Goal: Task Accomplishment & Management: Complete application form

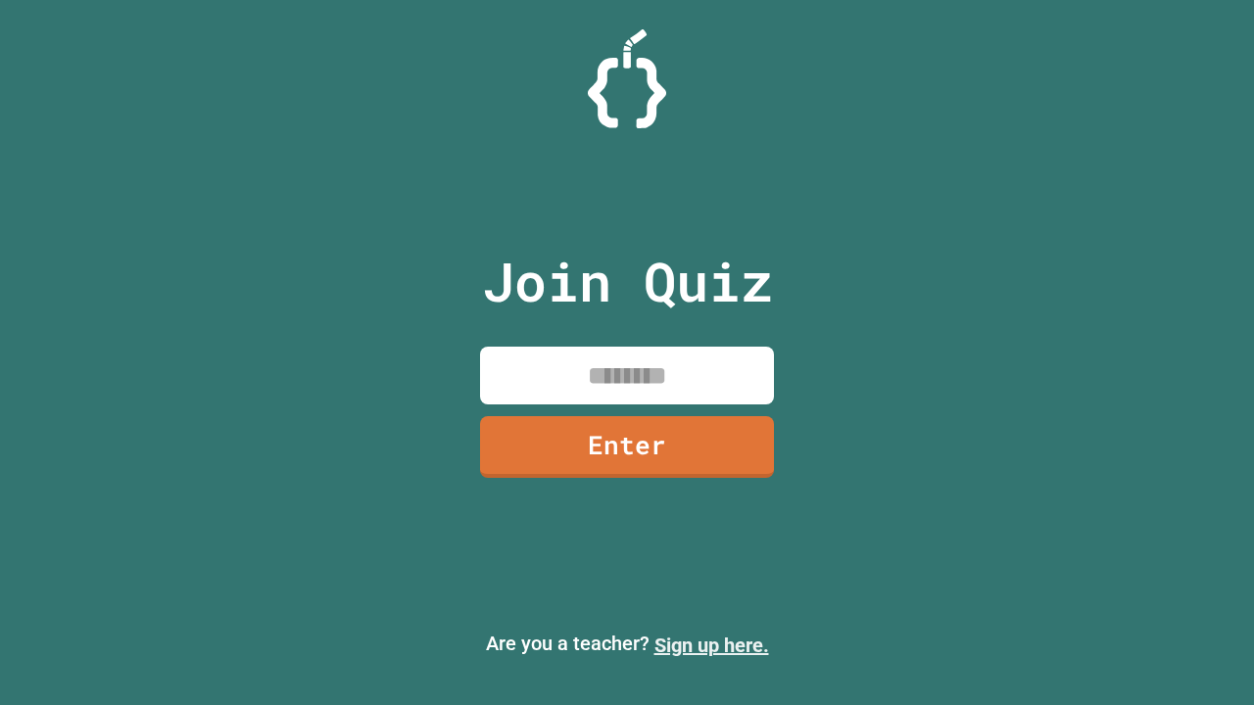
click at [711, 646] on link "Sign up here." at bounding box center [711, 646] width 115 height 24
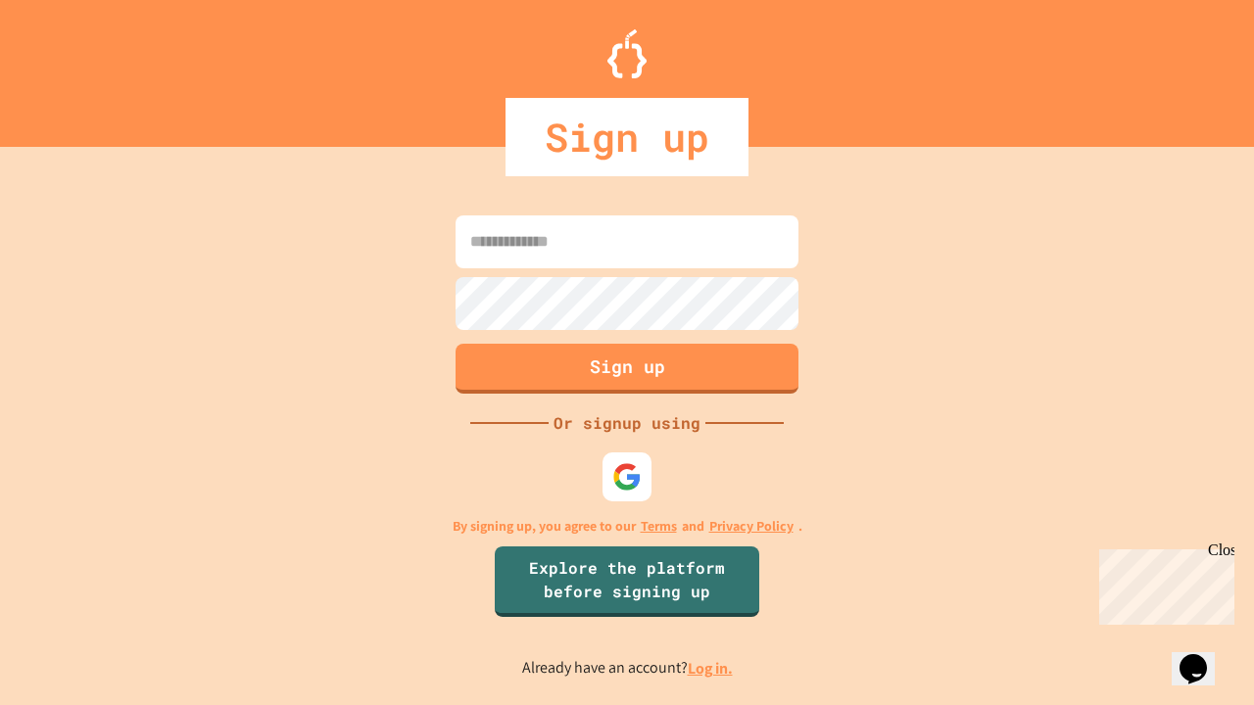
click at [711, 668] on link "Log in." at bounding box center [710, 668] width 45 height 21
